Goal: Navigation & Orientation: Find specific page/section

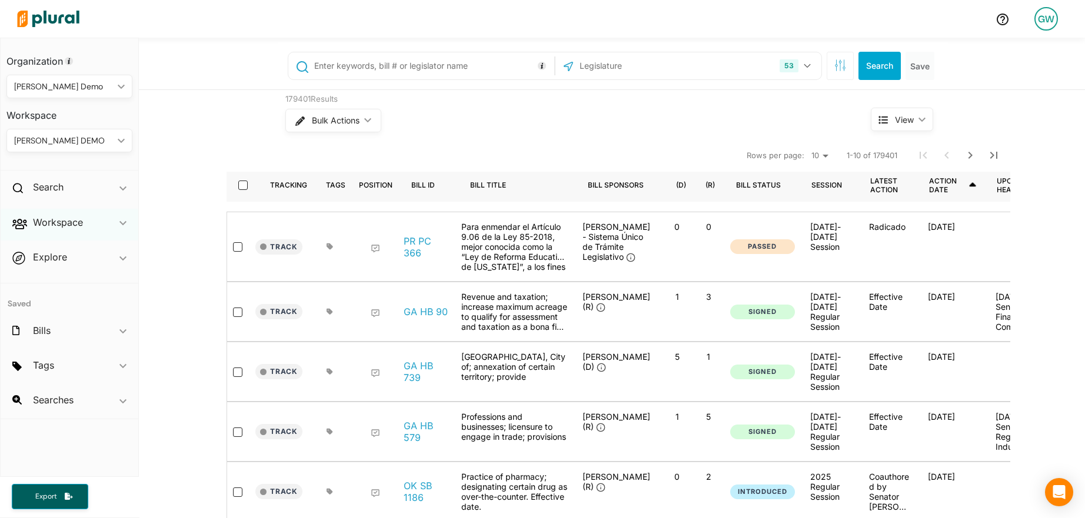
click at [86, 214] on div "Workspace ic_keyboard_arrow_down" at bounding box center [70, 225] width 138 height 32
click at [69, 149] on div "[PERSON_NAME] DEMO ic_keyboard_arrow_down" at bounding box center [69, 141] width 126 height 24
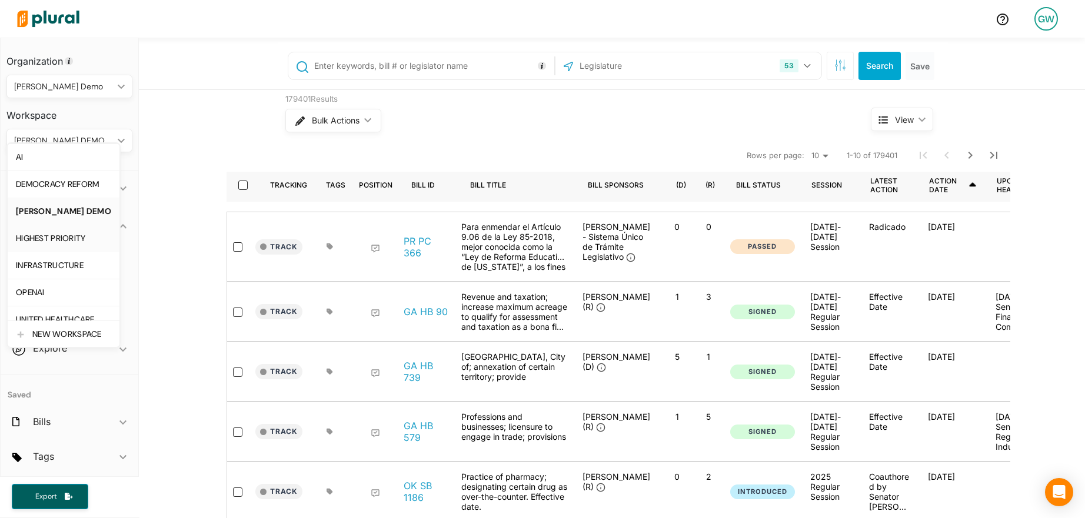
scroll to position [40, 0]
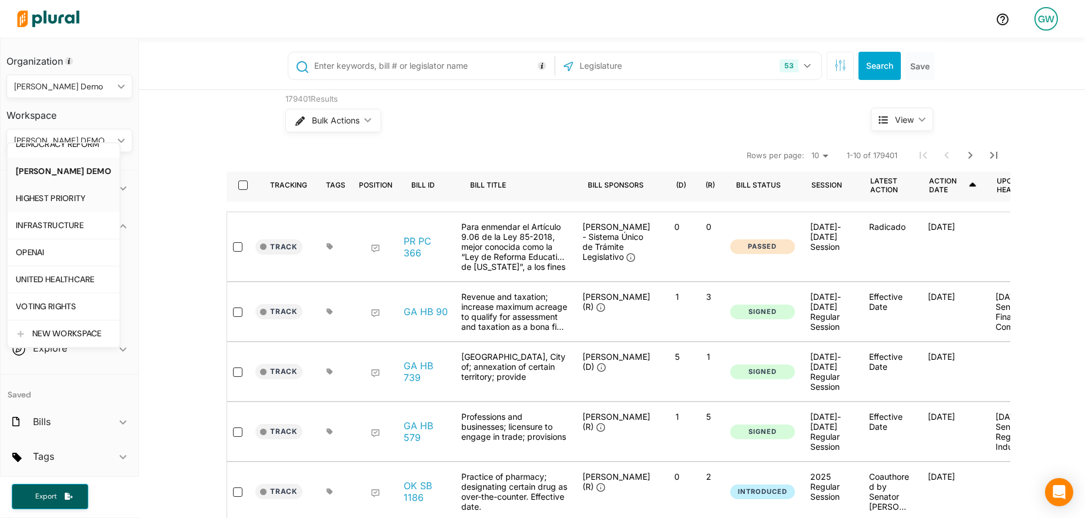
click at [65, 194] on div "HIGHEST PRIORITY" at bounding box center [63, 199] width 95 height 10
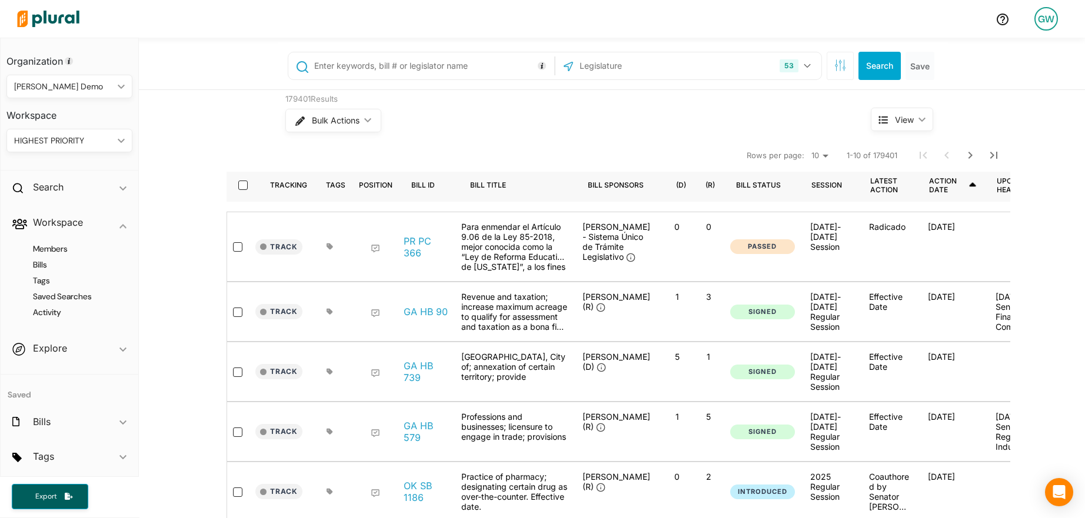
click at [84, 137] on div "HIGHEST PRIORITY" at bounding box center [63, 141] width 99 height 12
click at [80, 186] on div "DEMOCRACY REFORM" at bounding box center [60, 184] width 89 height 10
click at [77, 148] on div "DEMOCRACY REFORM ic_keyboard_arrow_down" at bounding box center [69, 141] width 126 height 24
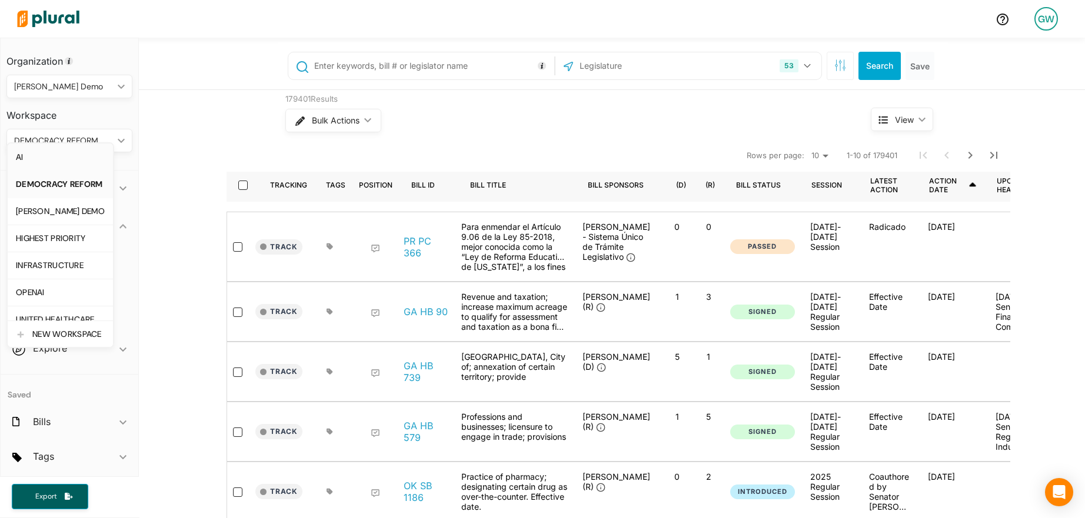
click at [46, 159] on div "AI" at bounding box center [60, 157] width 89 height 10
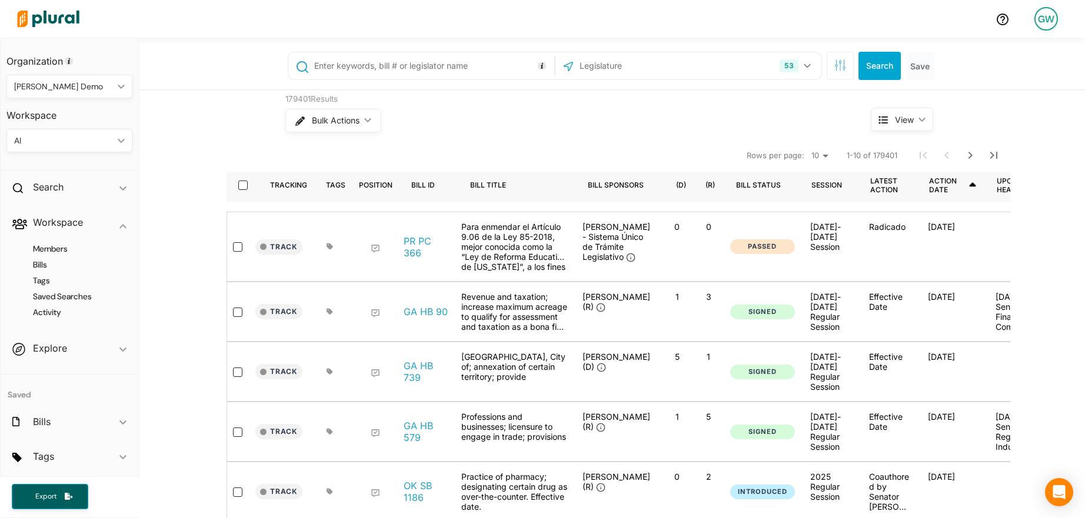
click at [200, 138] on div "179401 Results Bulk Actions ic_keyboard_arrow_down View ic_keyboard_arrow_down …" at bounding box center [612, 456] width 946 height 733
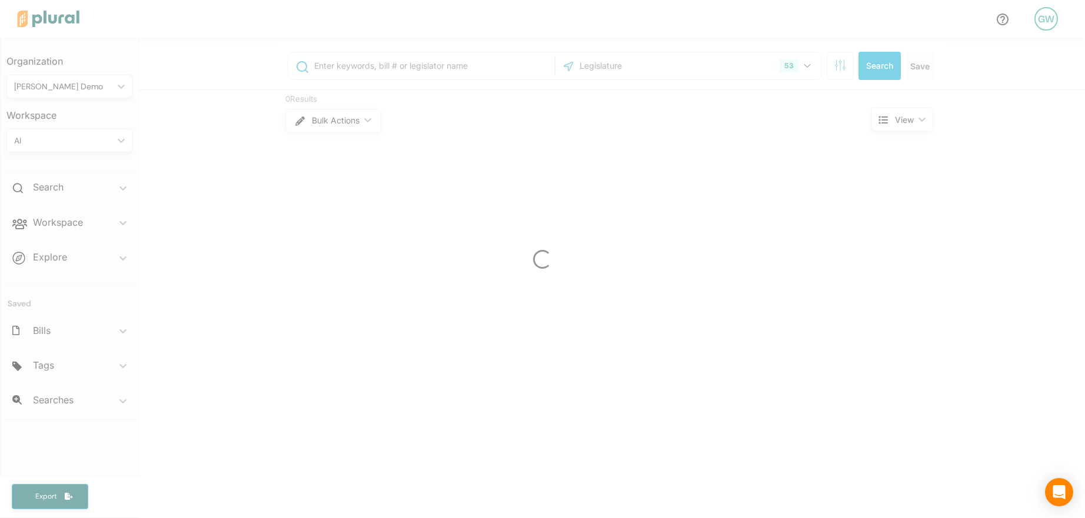
click at [54, 225] on div at bounding box center [542, 259] width 1085 height 518
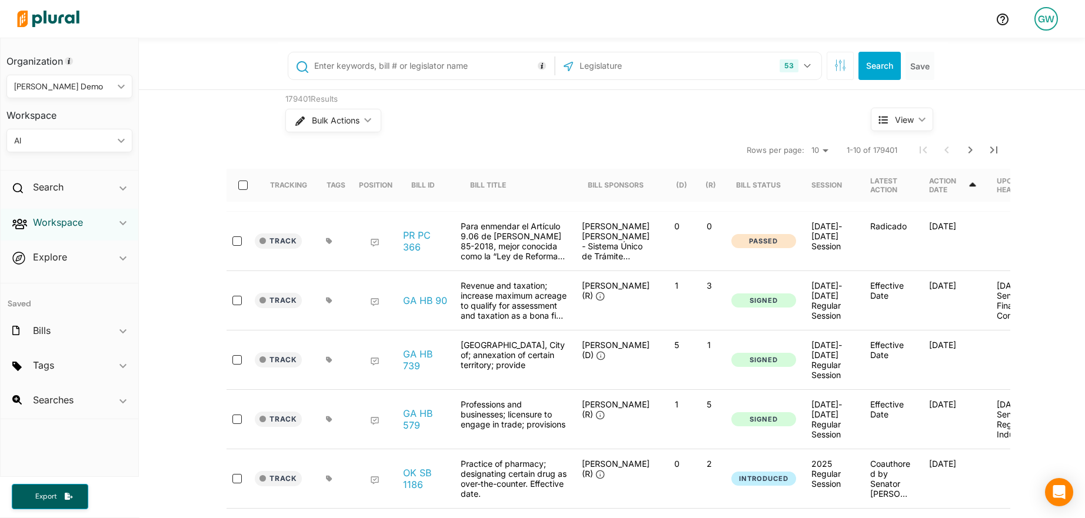
click at [54, 223] on h2 "Workspace" at bounding box center [58, 222] width 50 height 13
click at [39, 261] on h4 "Bills" at bounding box center [72, 264] width 108 height 11
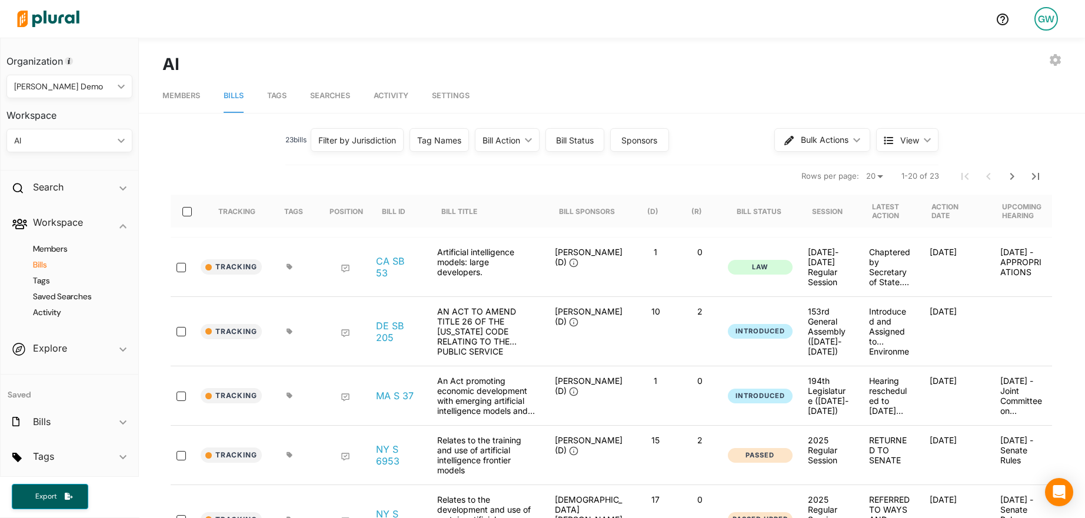
click at [1039, 22] on div "GW" at bounding box center [1046, 19] width 24 height 24
click at [1000, 169] on link "Log Out" at bounding box center [1014, 169] width 103 height 29
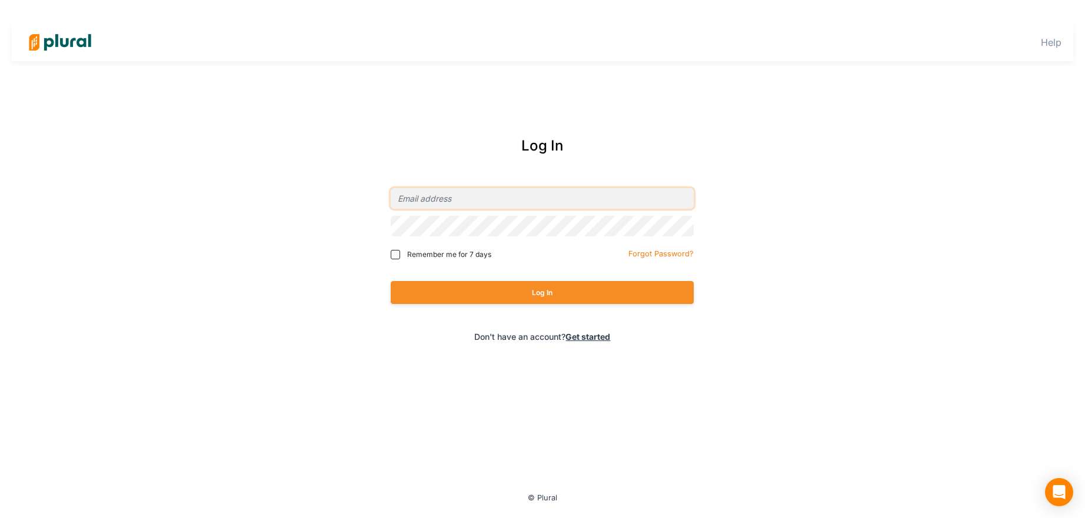
click at [464, 197] on input "email" at bounding box center [542, 198] width 303 height 21
type input "[PERSON_NAME][EMAIL_ADDRESS][DOMAIN_NAME]"
click at [526, 295] on button "Log In" at bounding box center [542, 292] width 303 height 23
